Goal: Find specific page/section

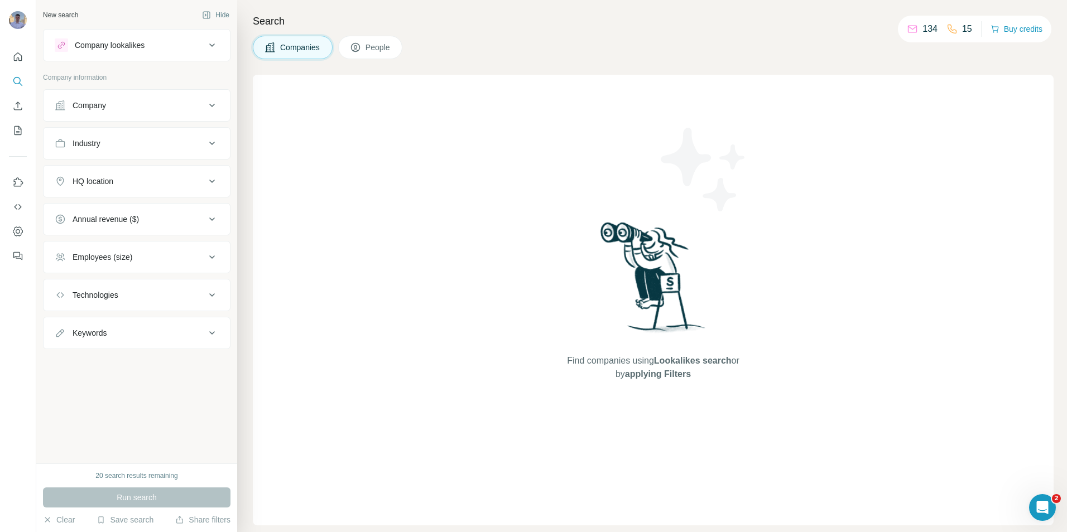
click at [965, 27] on p "15" at bounding box center [967, 28] width 10 height 13
click at [992, 31] on icon "button" at bounding box center [995, 28] width 6 height 4
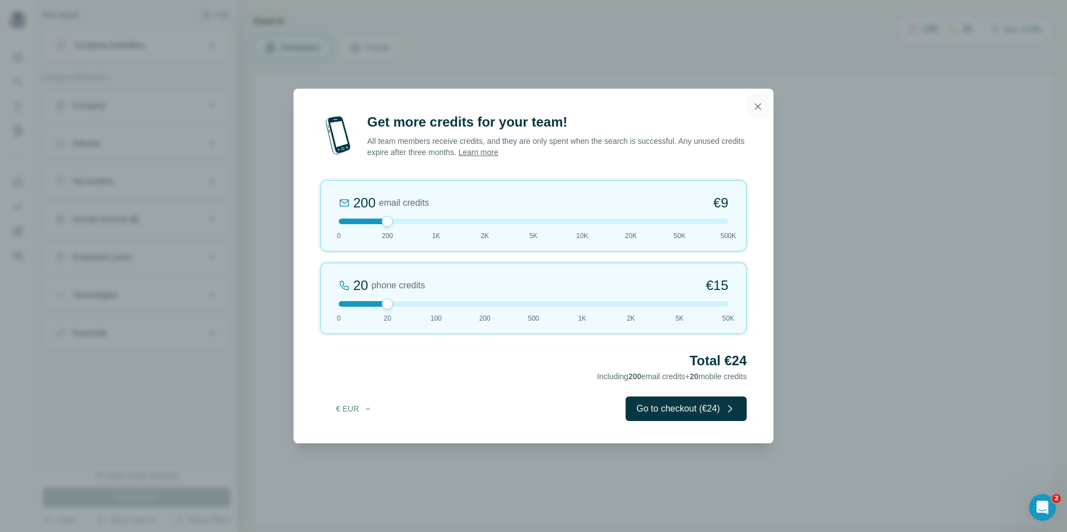
click at [759, 103] on icon "button" at bounding box center [757, 106] width 11 height 11
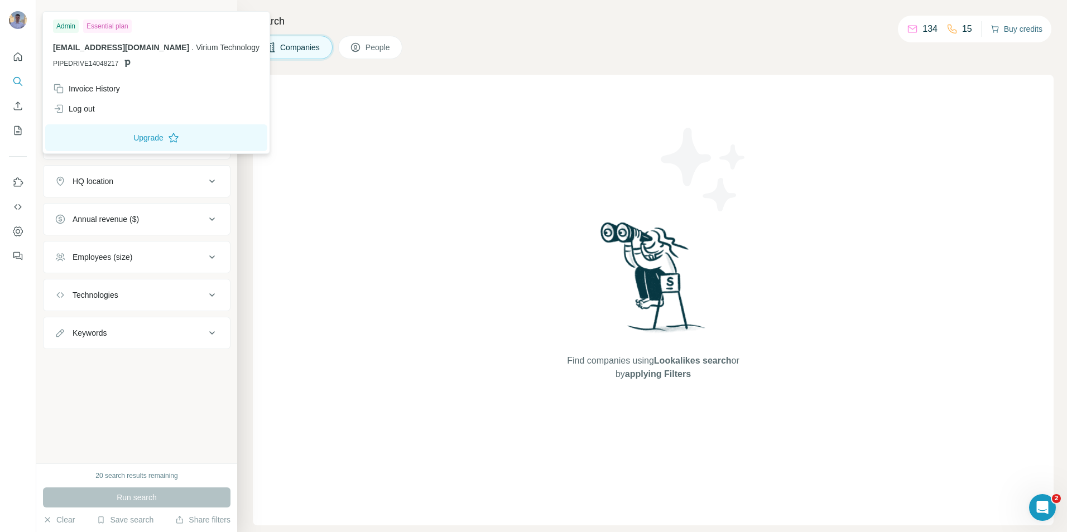
click at [16, 18] on img at bounding box center [18, 20] width 18 height 18
click at [127, 60] on icon at bounding box center [128, 63] width 6 height 7
click at [464, 44] on div "Companies People" at bounding box center [653, 47] width 801 height 23
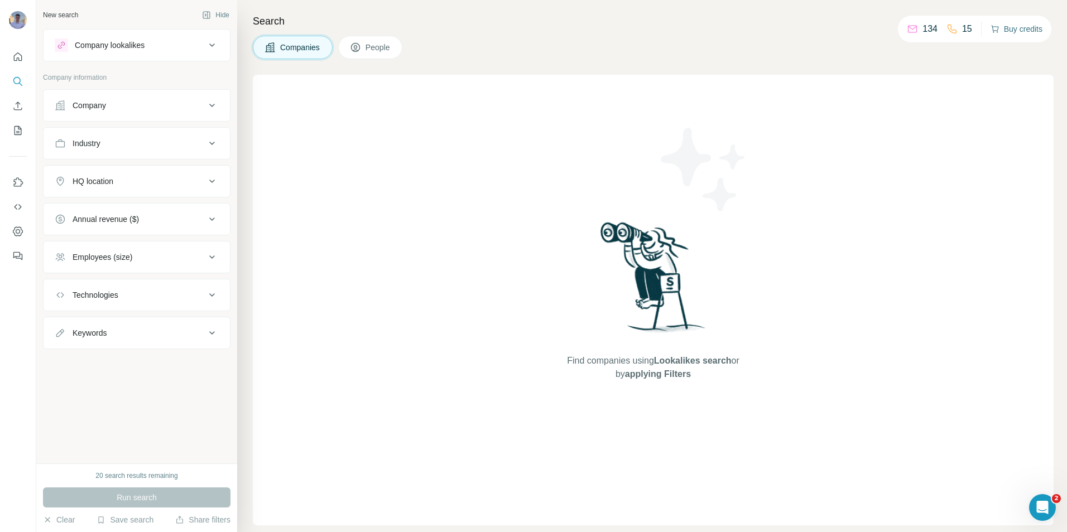
click at [590, 45] on div "Companies People" at bounding box center [653, 47] width 801 height 23
click at [739, 54] on div "Companies People" at bounding box center [653, 47] width 801 height 23
